Goal: Navigation & Orientation: Find specific page/section

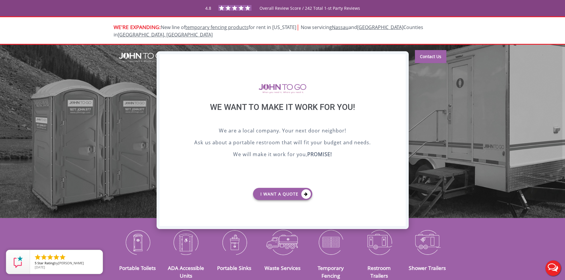
click at [400, 56] on div "X" at bounding box center [400, 59] width 9 height 10
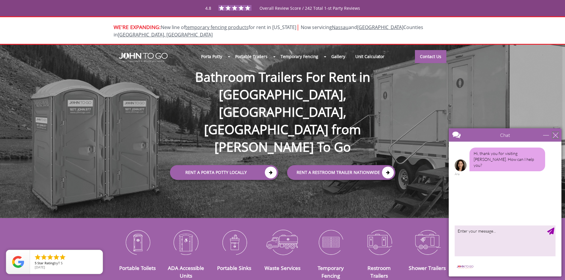
click at [554, 133] on div "close" at bounding box center [555, 135] width 6 height 6
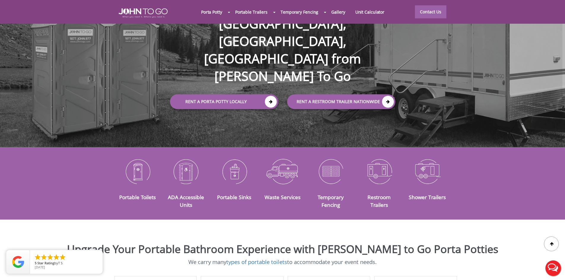
scroll to position [59, 0]
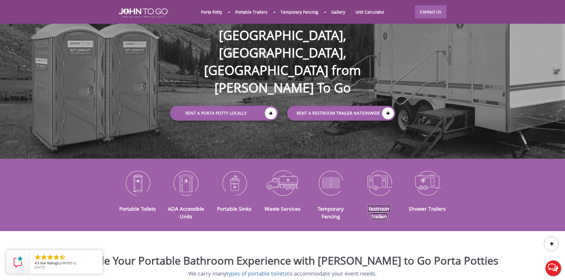
click at [383, 205] on link "Restroom Trailers" at bounding box center [378, 212] width 23 height 15
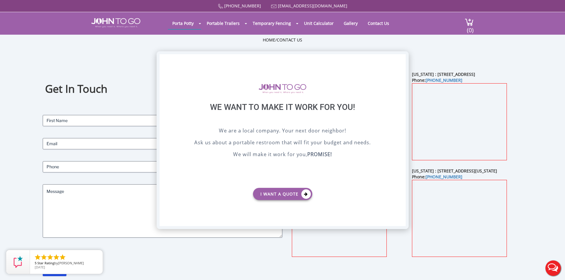
click at [399, 59] on div "X" at bounding box center [400, 59] width 9 height 10
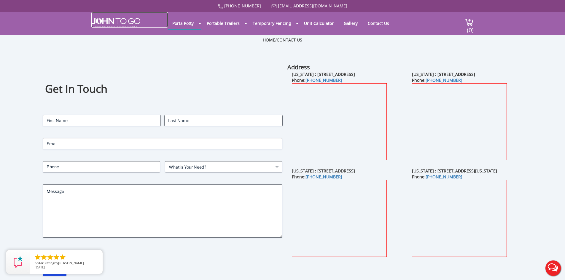
click at [117, 21] on img at bounding box center [115, 22] width 49 height 9
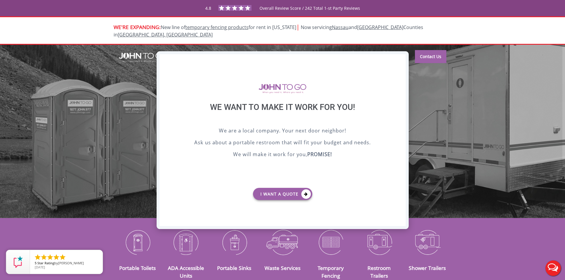
click at [401, 59] on div "X" at bounding box center [400, 59] width 9 height 10
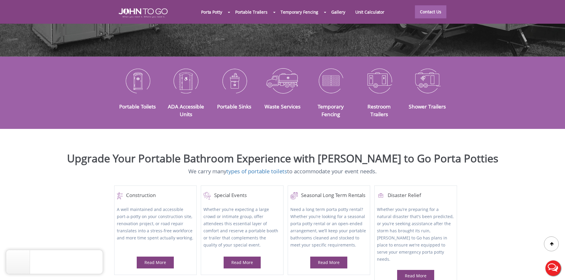
scroll to position [119, 0]
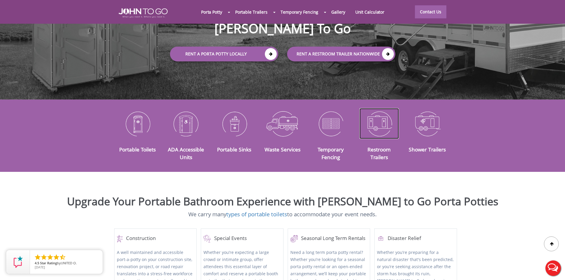
click at [384, 119] on img at bounding box center [378, 123] width 39 height 31
